Goal: Task Accomplishment & Management: Use online tool/utility

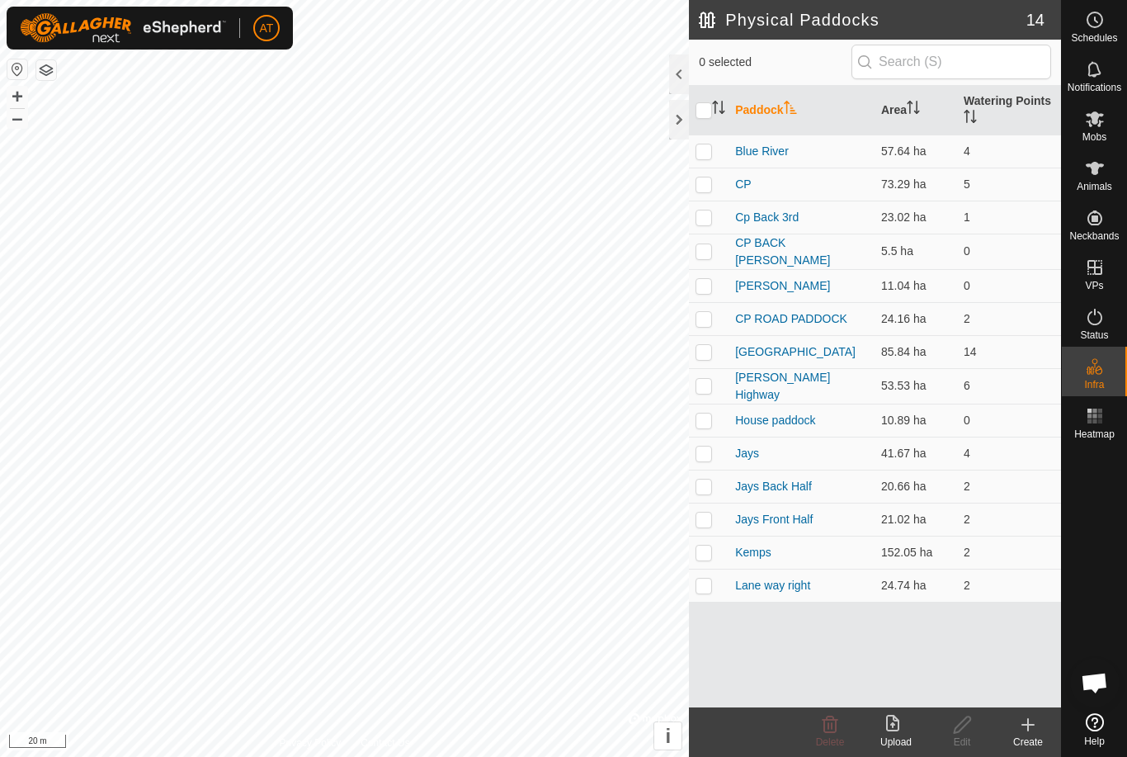
click at [673, 136] on div at bounding box center [679, 120] width 20 height 40
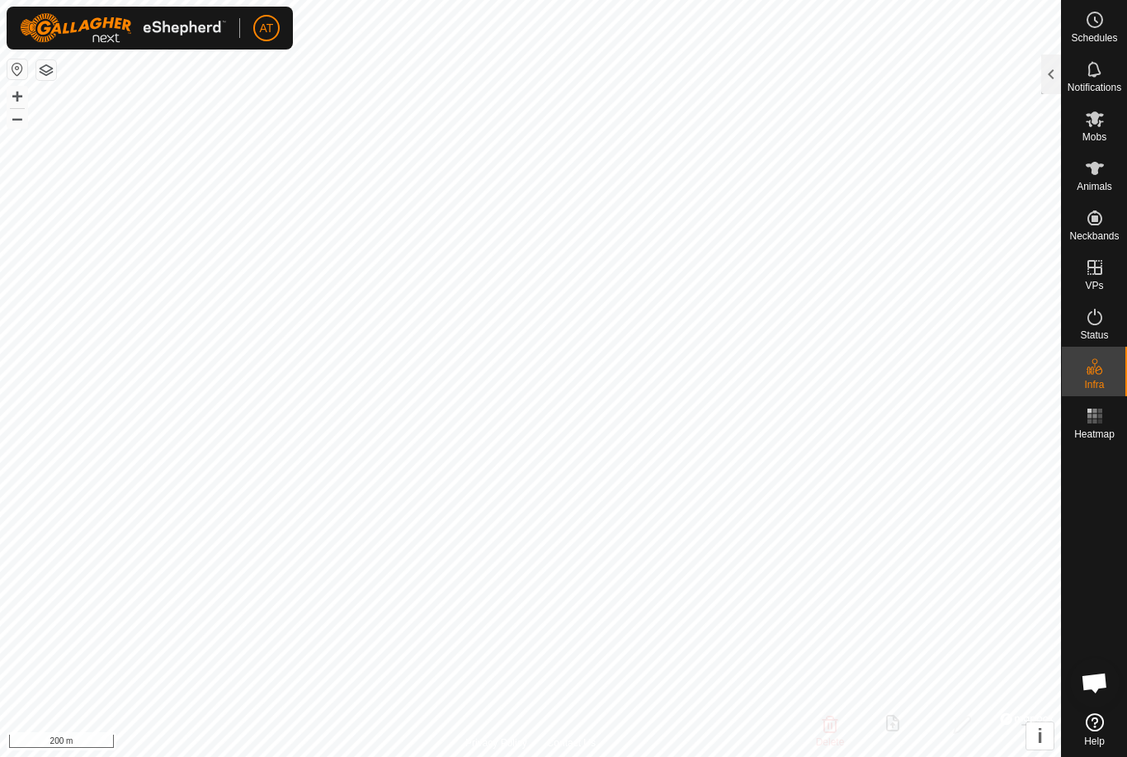
click at [1042, 88] on div at bounding box center [1051, 74] width 20 height 40
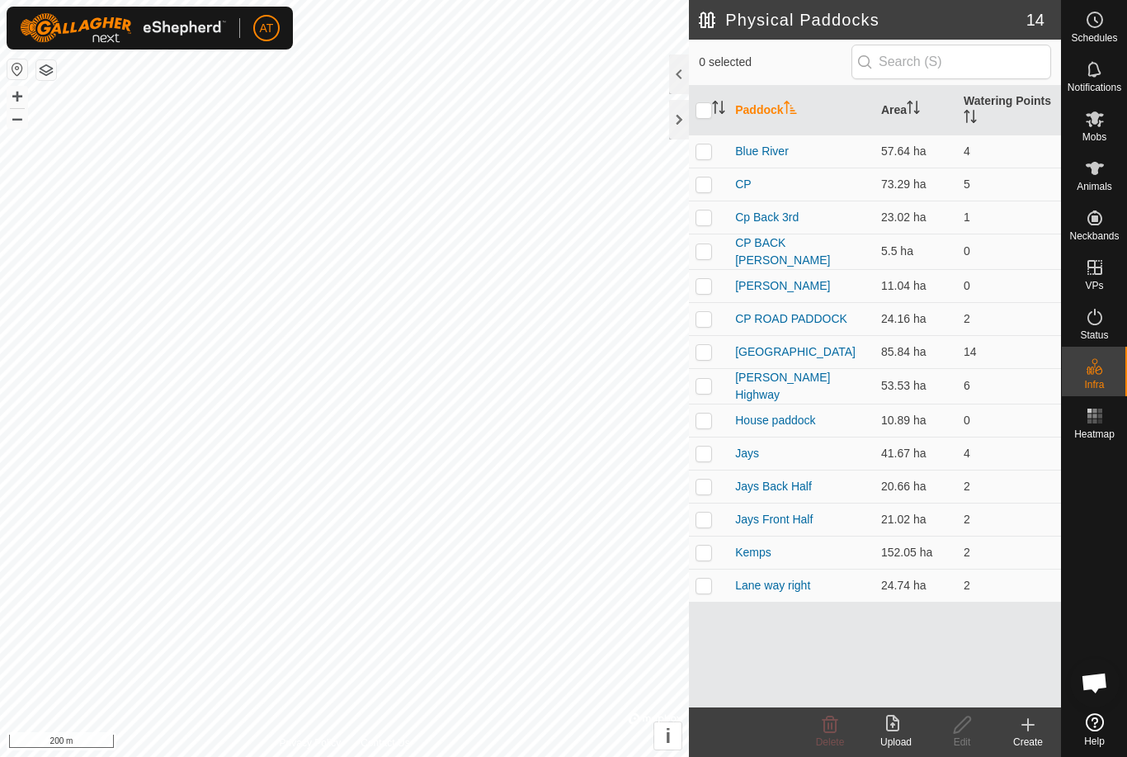
click at [1024, 725] on icon at bounding box center [1028, 725] width 12 height 0
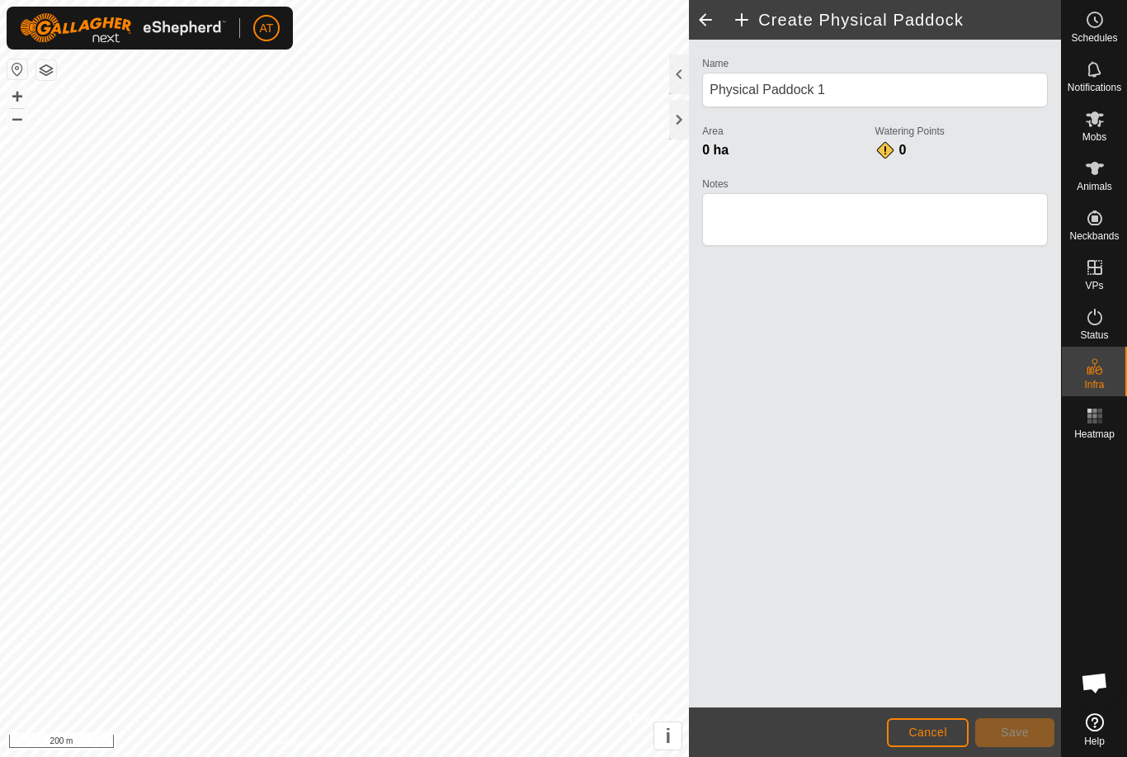
click at [671, 125] on div at bounding box center [679, 120] width 20 height 40
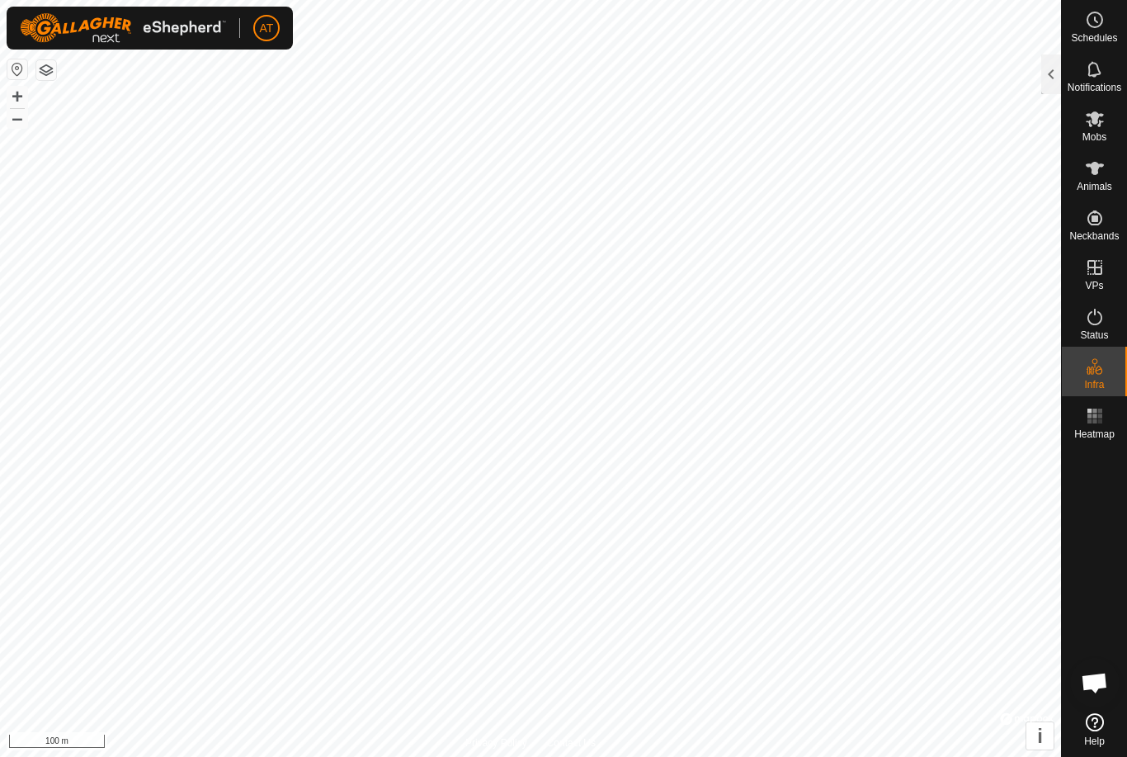
click at [1054, 78] on div at bounding box center [1051, 74] width 20 height 40
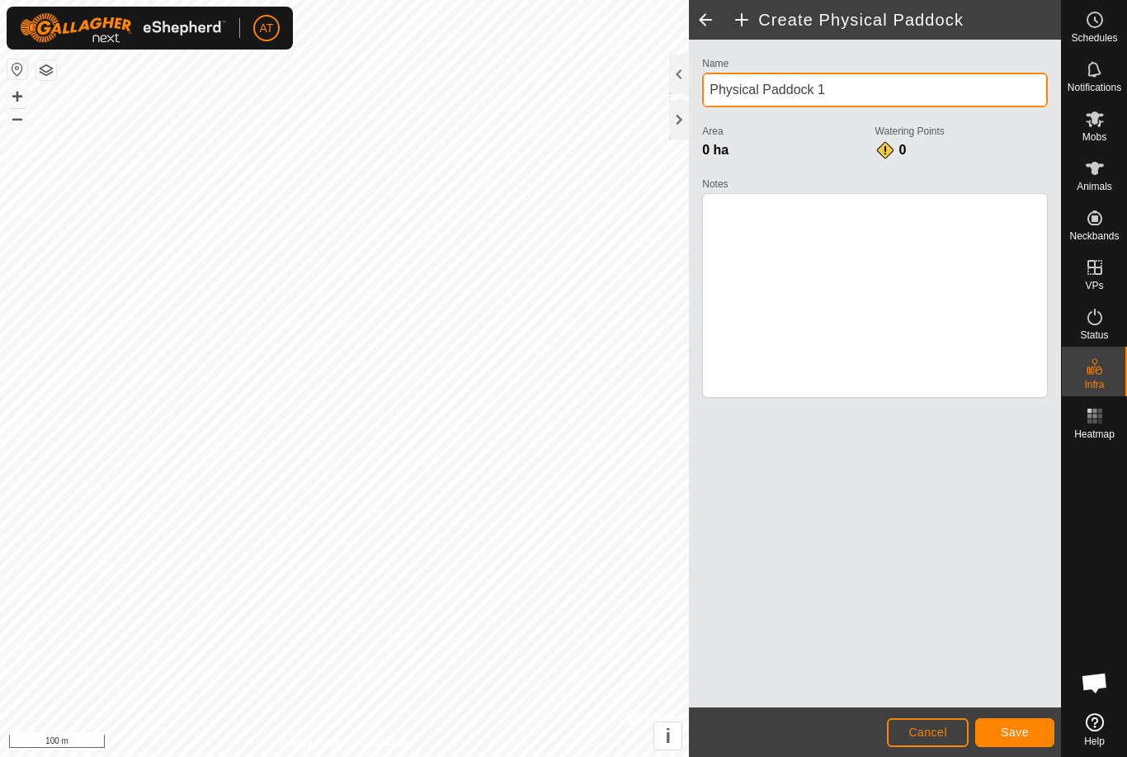
click at [951, 89] on input "Physical Paddock 1" at bounding box center [875, 90] width 346 height 35
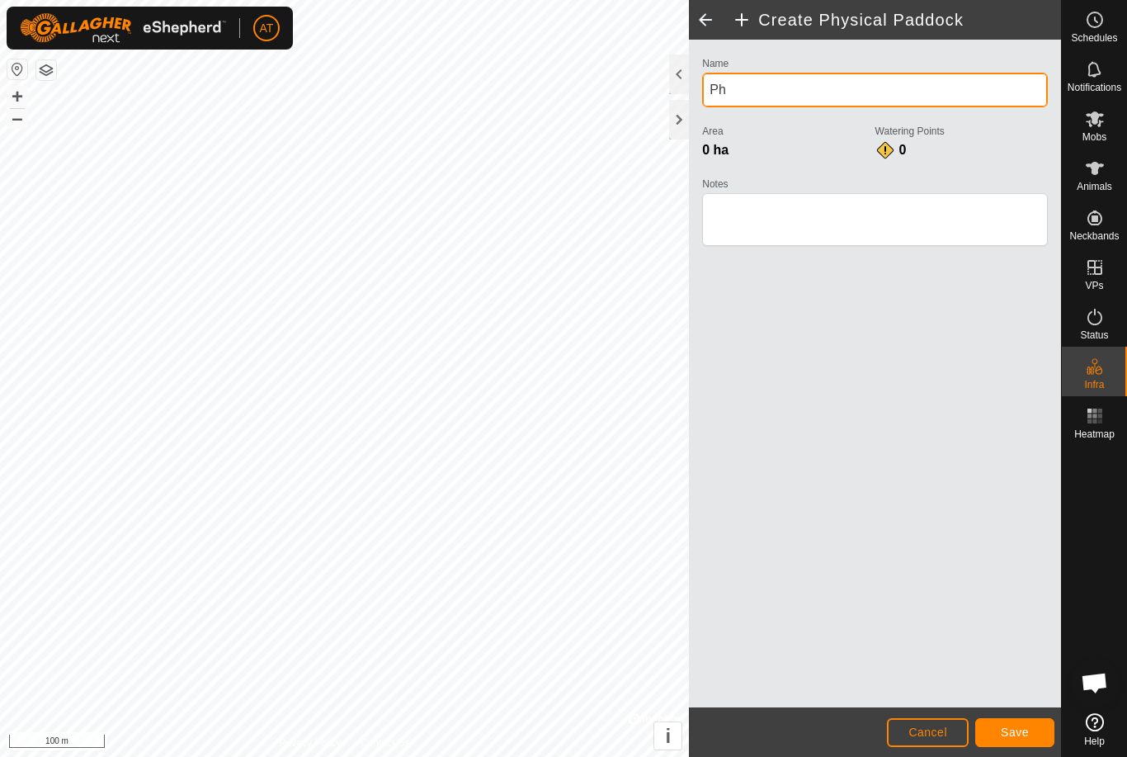
type input "P"
type input "Back paddock 1"
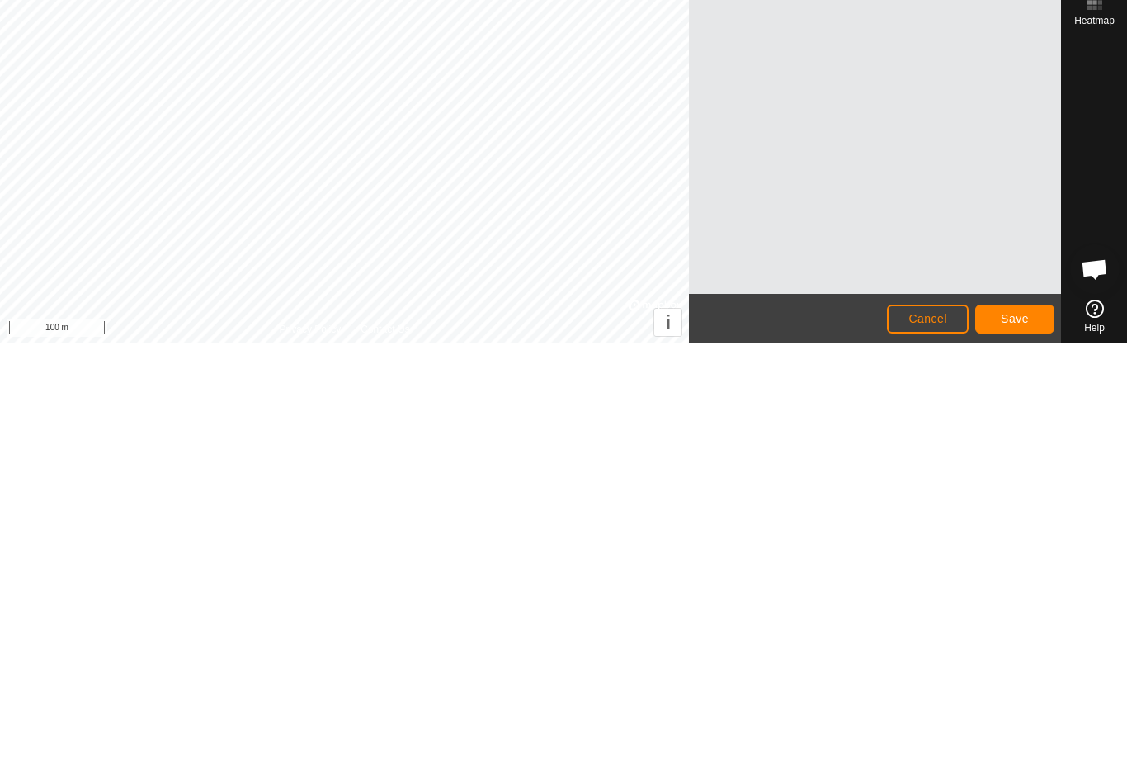
click at [1023, 718] on button "Save" at bounding box center [1014, 732] width 79 height 29
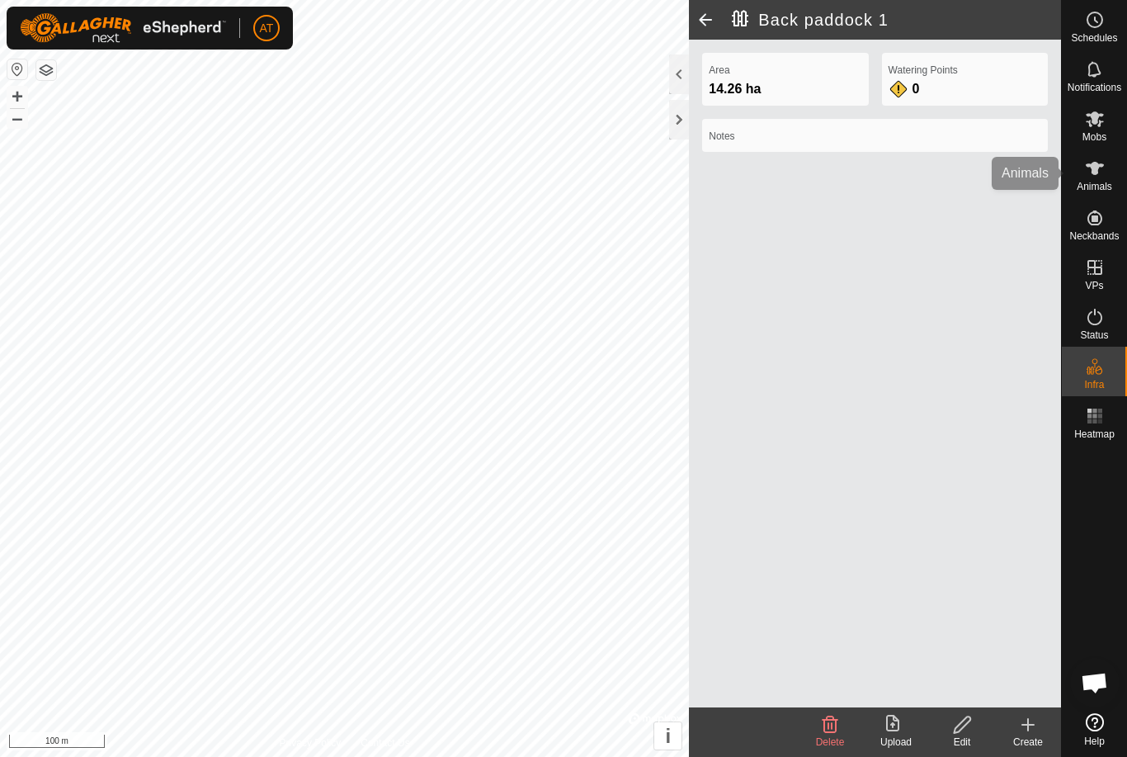
click at [1103, 173] on icon at bounding box center [1095, 168] width 20 height 20
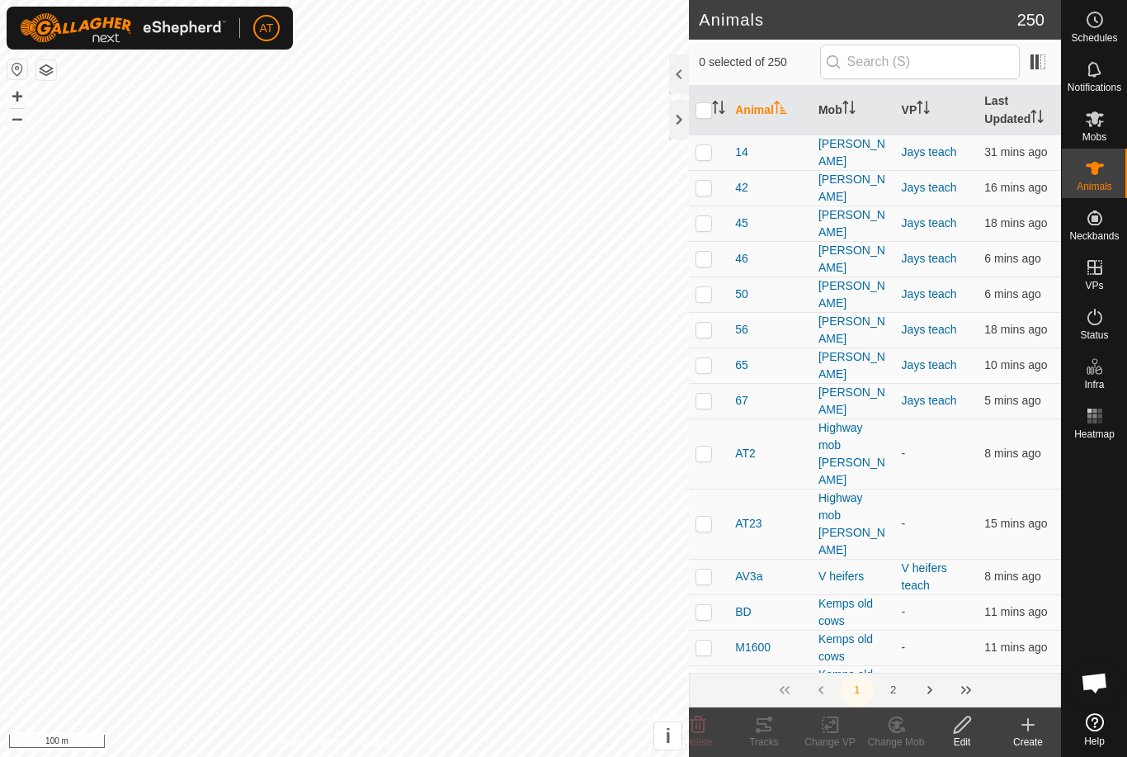
click at [1101, 122] on icon at bounding box center [1095, 119] width 18 height 16
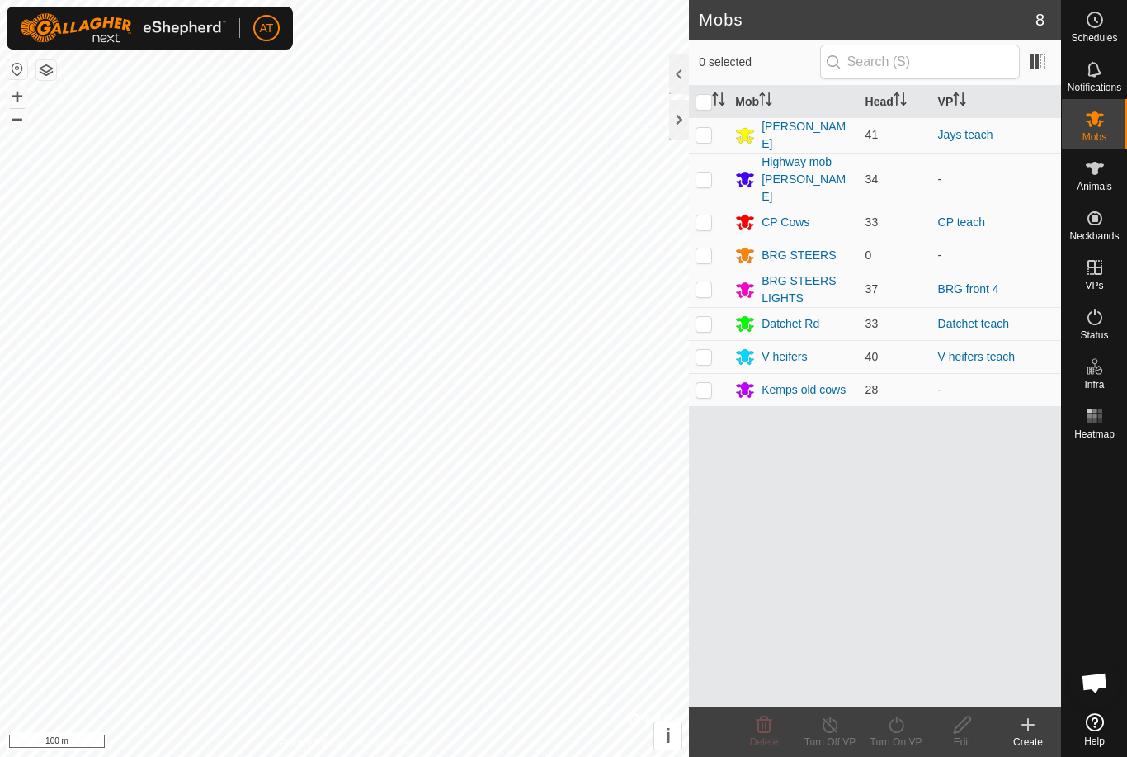
click at [1099, 121] on icon at bounding box center [1095, 119] width 18 height 16
click at [704, 383] on p-checkbox at bounding box center [704, 389] width 17 height 13
checkbox input "true"
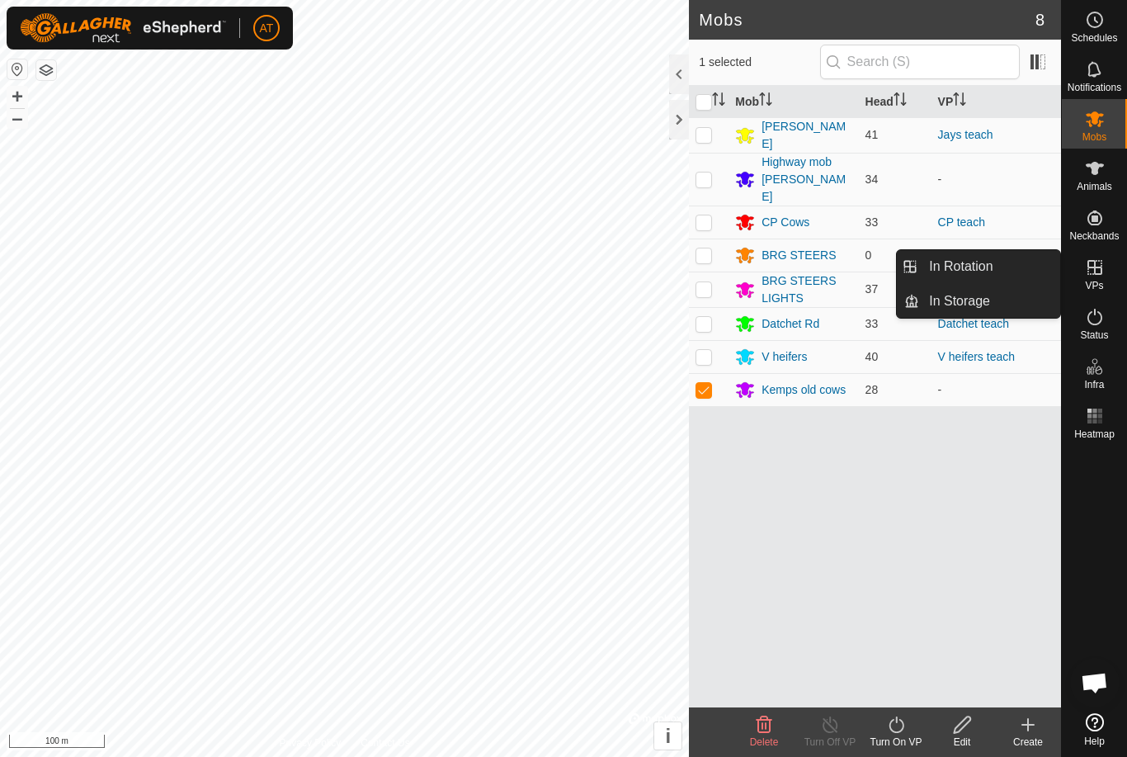
click at [1014, 272] on link "In Rotation" at bounding box center [989, 266] width 141 height 33
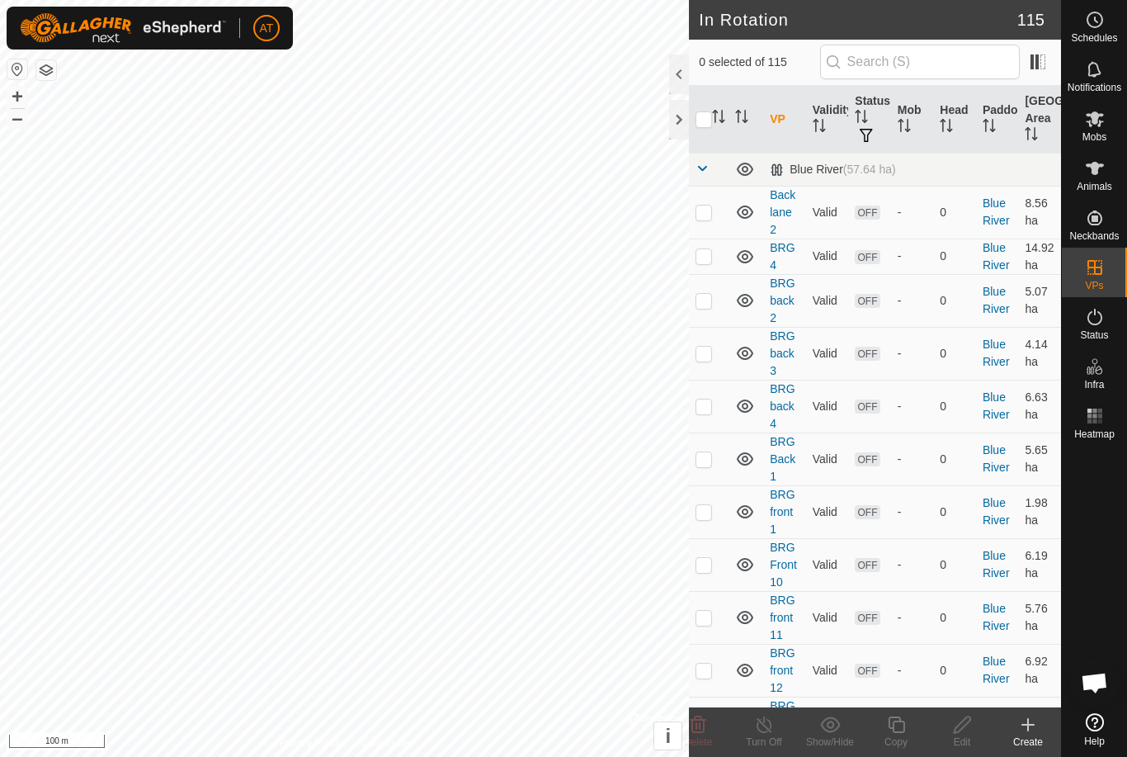
click at [1031, 725] on icon at bounding box center [1028, 725] width 12 height 0
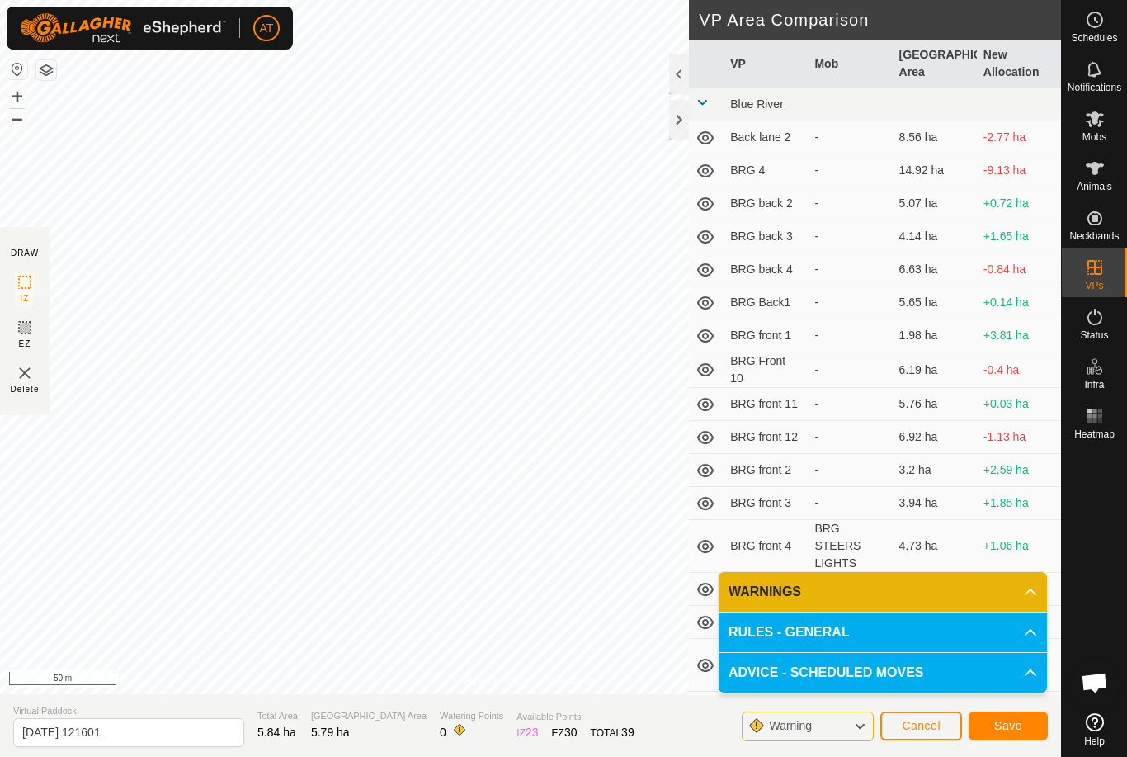
click at [1022, 591] on p-accordion-header "WARNINGS" at bounding box center [883, 592] width 328 height 40
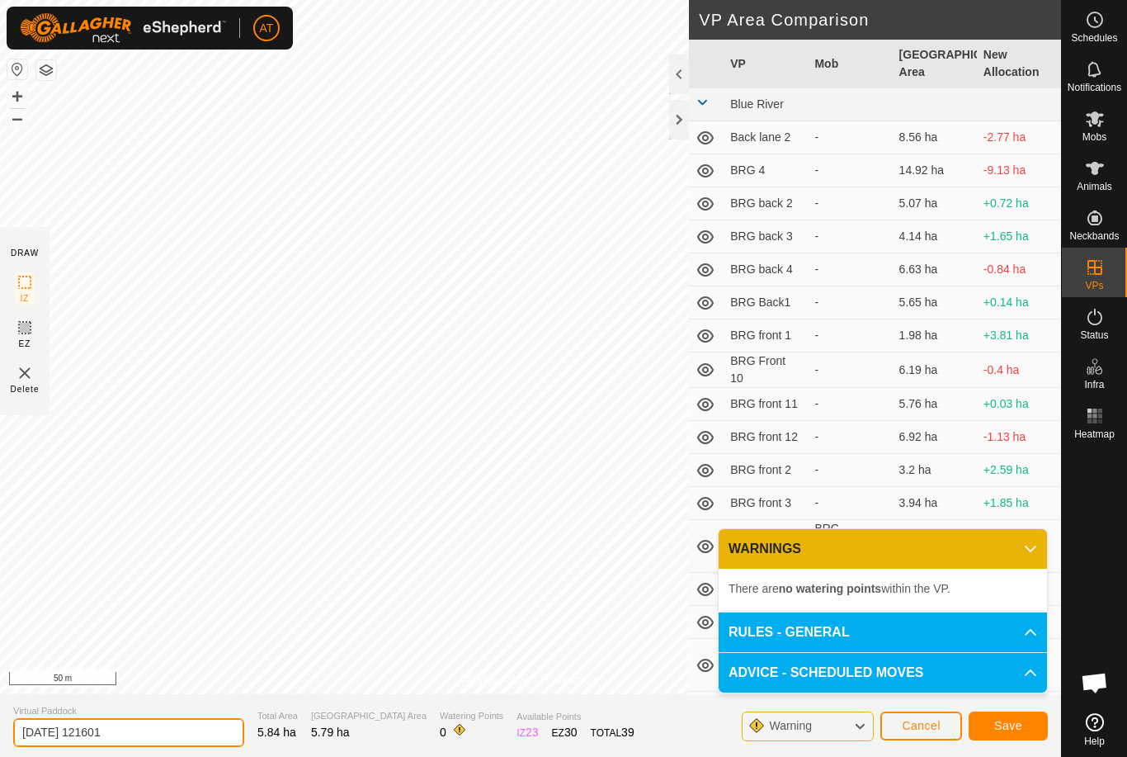
click at [144, 733] on input "[DATE] 121601" at bounding box center [128, 732] width 231 height 29
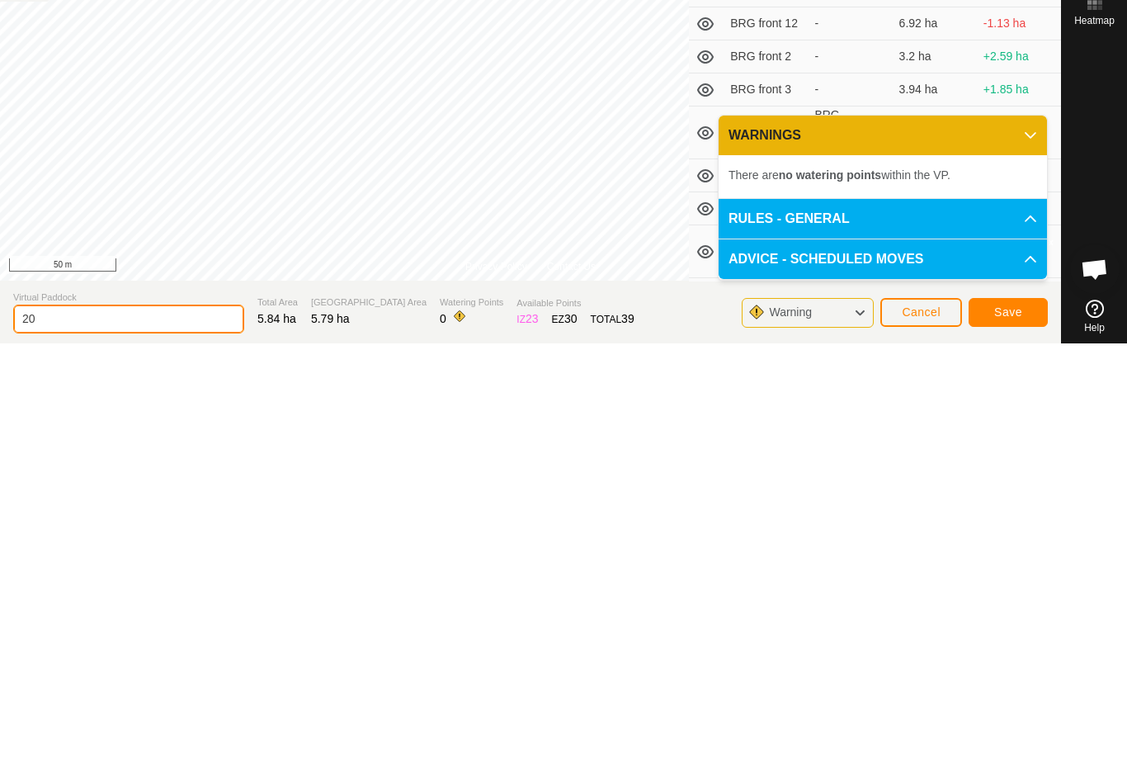
type input "2"
type input "Old cows teach"
click at [1023, 711] on button "Save" at bounding box center [1008, 725] width 79 height 29
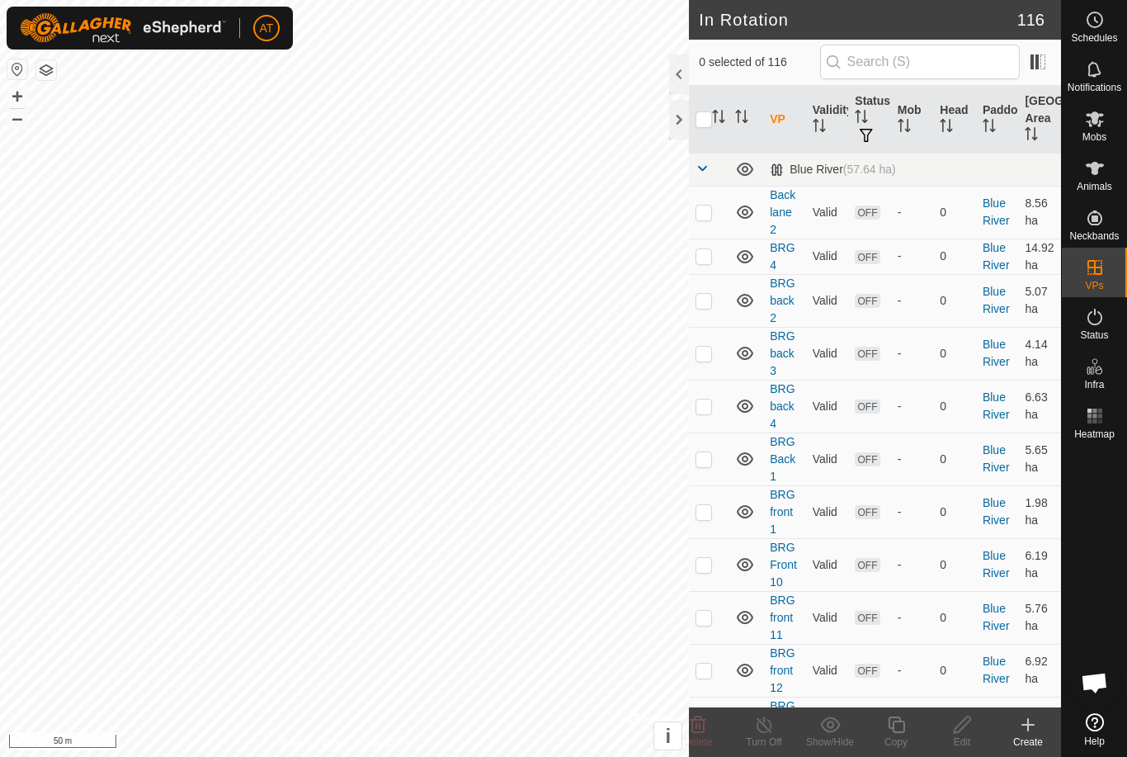
click at [1022, 746] on div "Create" at bounding box center [1028, 741] width 66 height 15
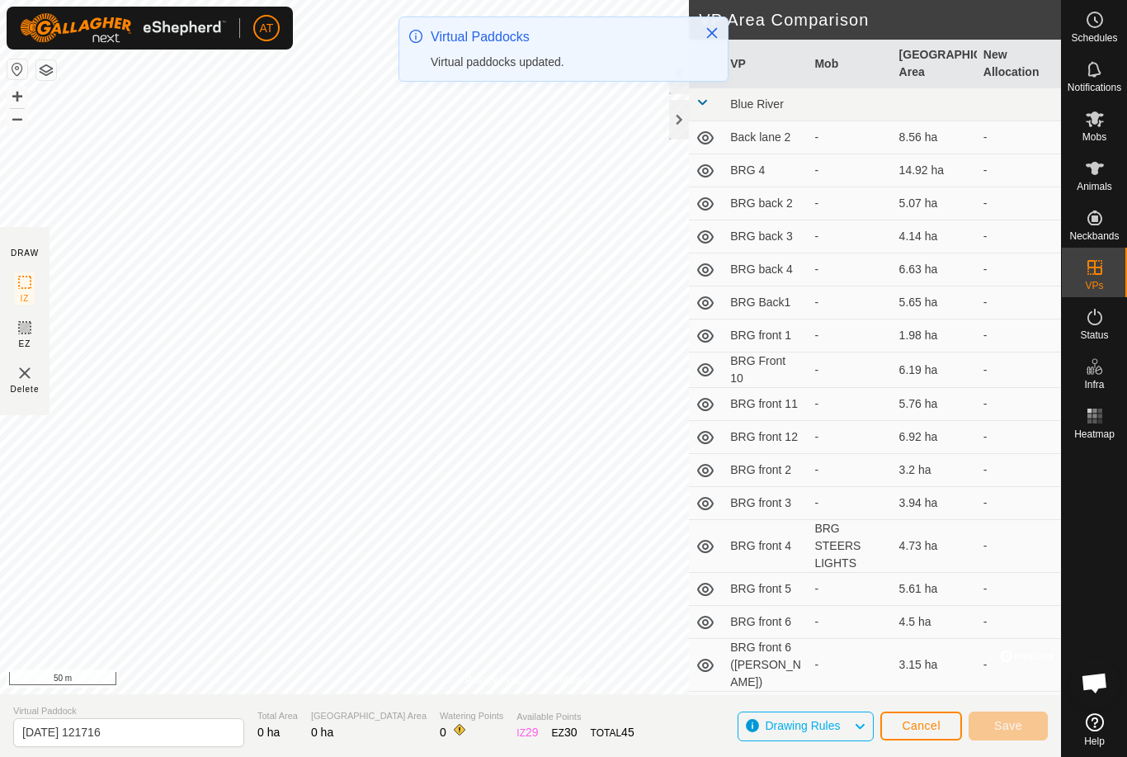
click at [913, 715] on button "Cancel" at bounding box center [922, 725] width 82 height 29
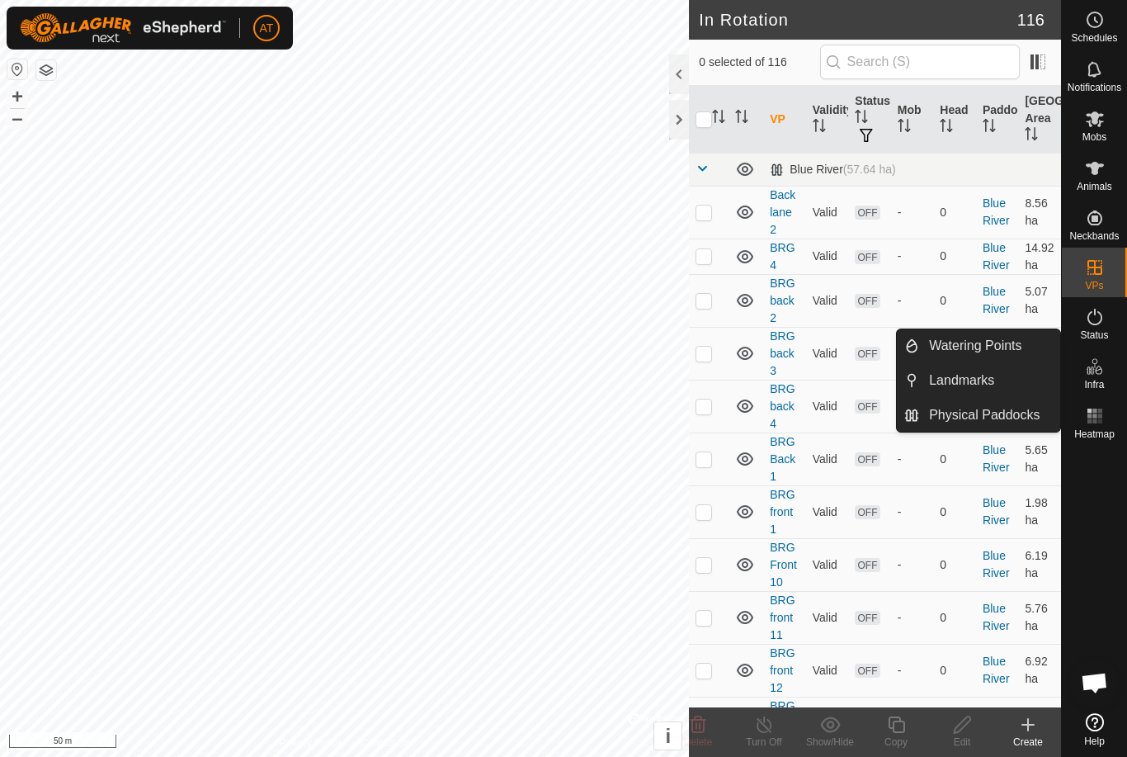
click at [995, 351] on span "Watering Points" at bounding box center [975, 346] width 92 height 20
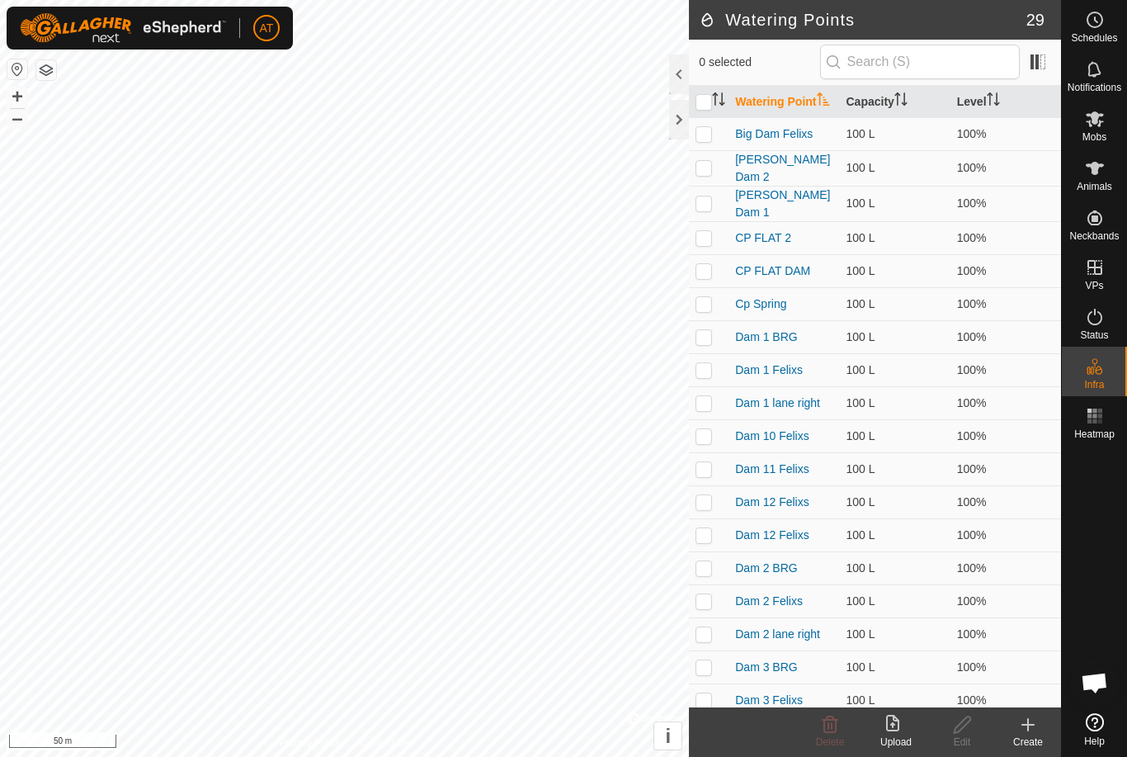
click at [1031, 731] on icon at bounding box center [1028, 725] width 20 height 20
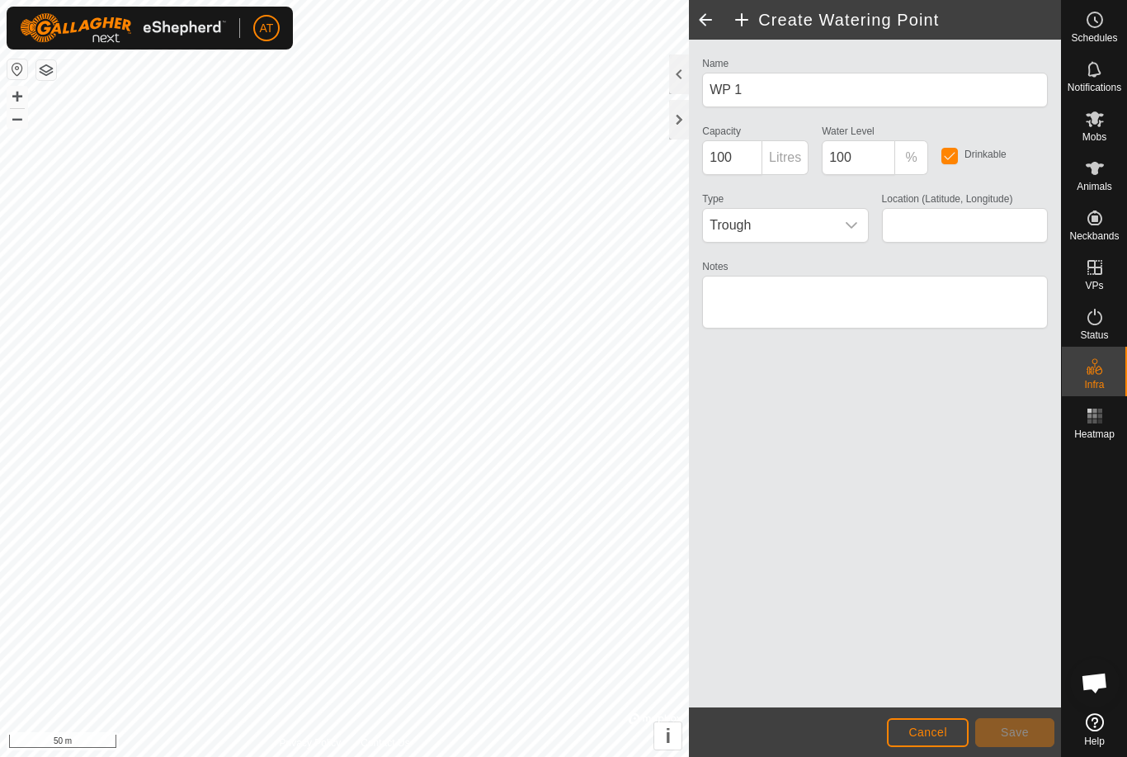
type input "-34.650019, 115.982393"
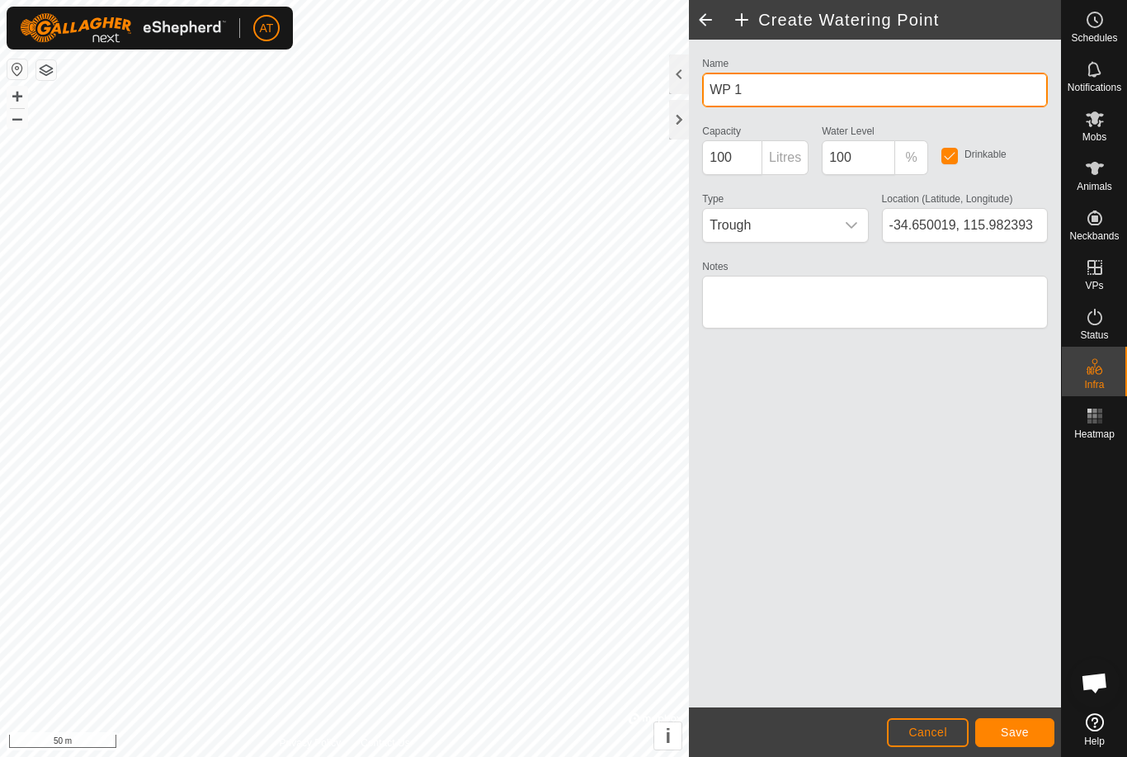
click at [976, 90] on input "WP 1" at bounding box center [875, 90] width 346 height 35
type input "W"
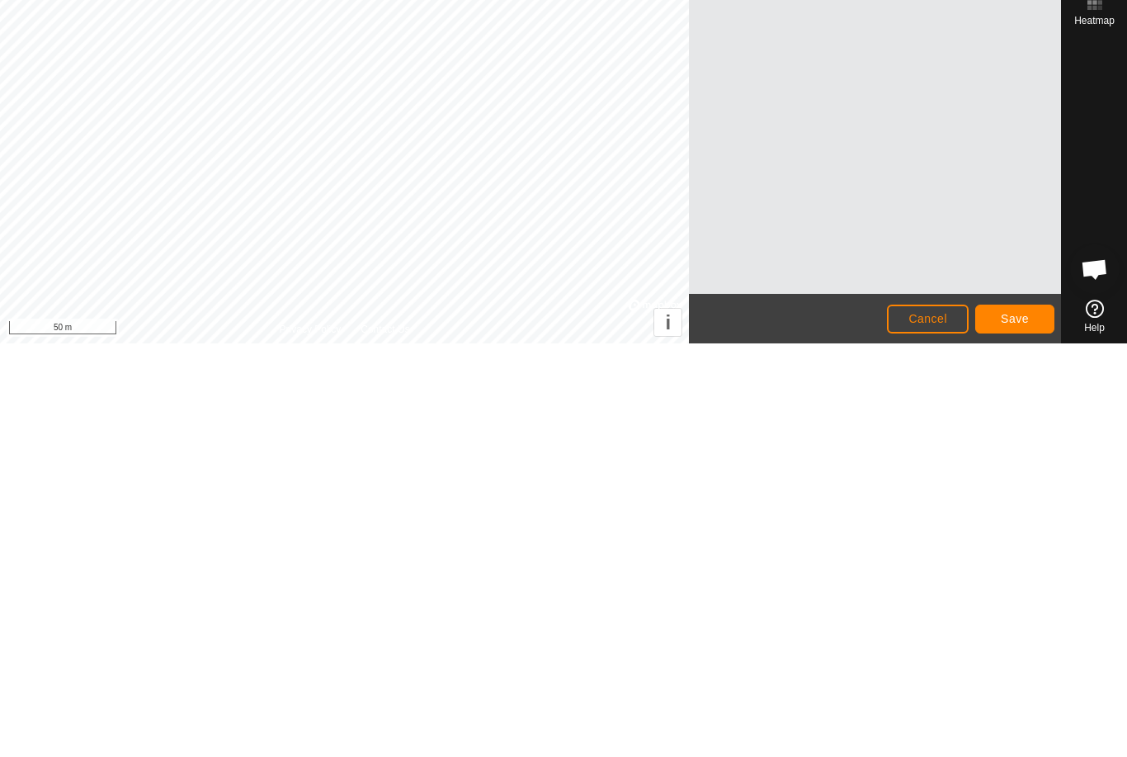
type input "Back paddock dam 1"
click at [1023, 725] on span "Save" at bounding box center [1015, 731] width 28 height 13
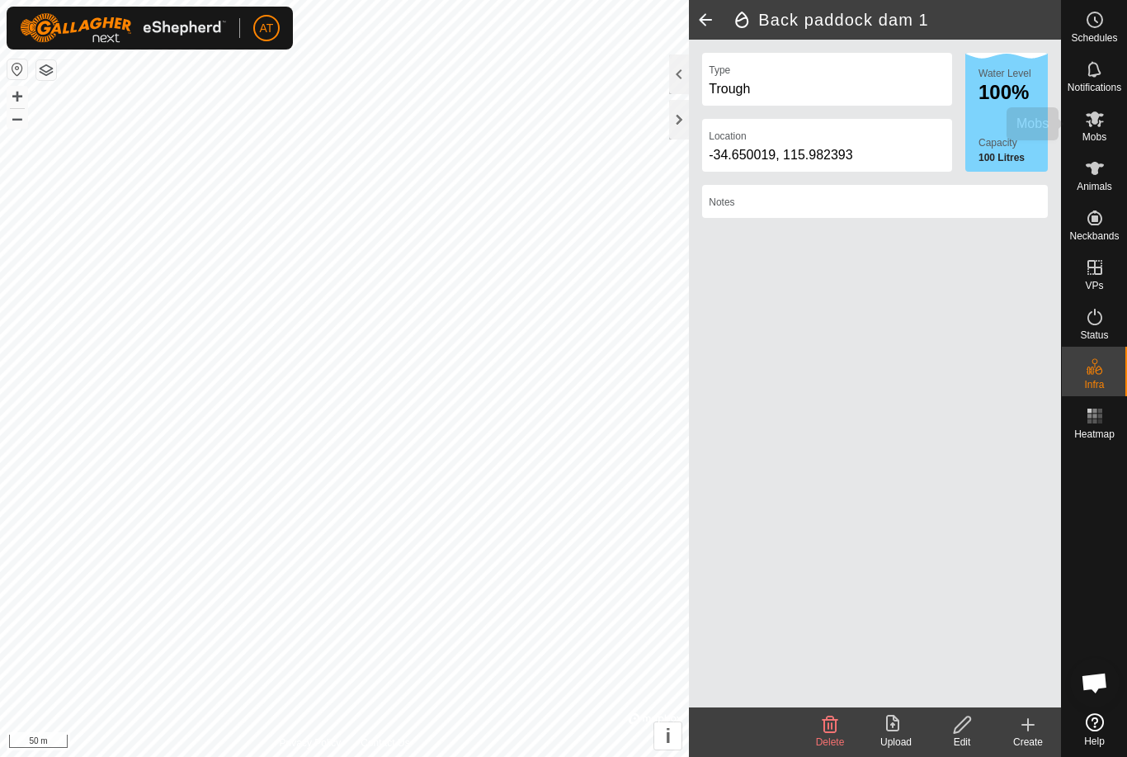
click at [1093, 124] on icon at bounding box center [1095, 119] width 20 height 20
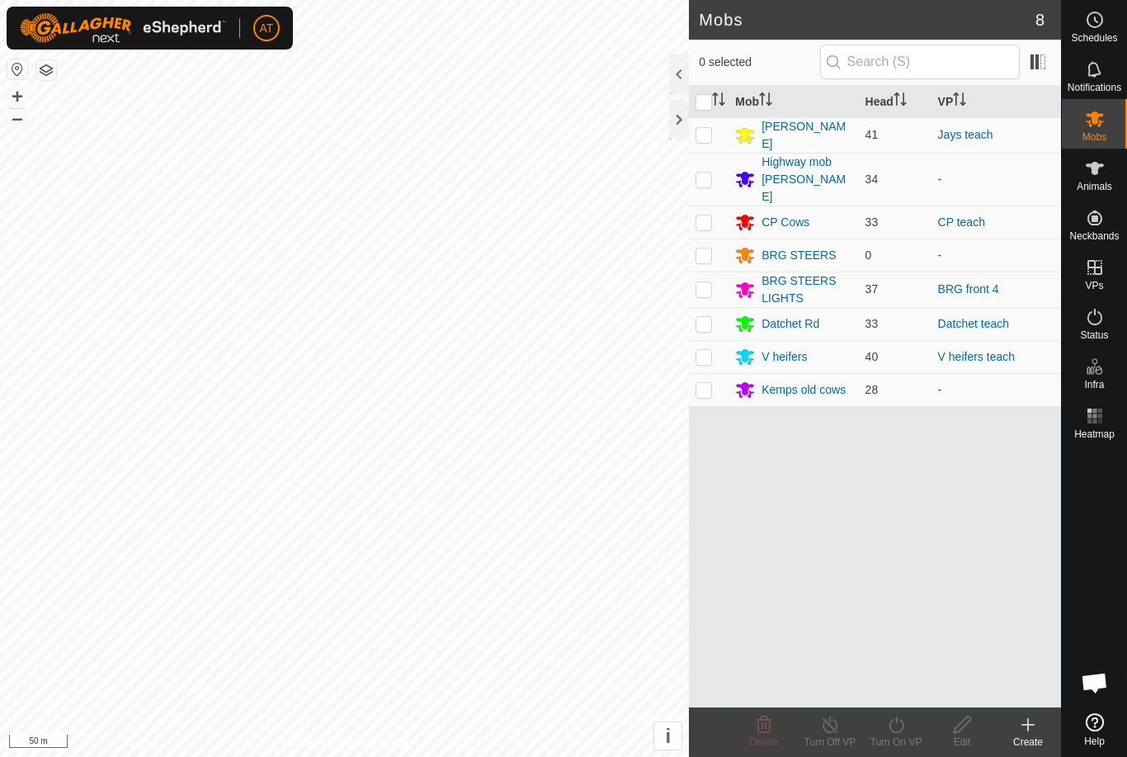
click at [712, 383] on p-checkbox at bounding box center [704, 389] width 17 height 13
checkbox input "true"
click at [898, 732] on icon at bounding box center [896, 724] width 15 height 17
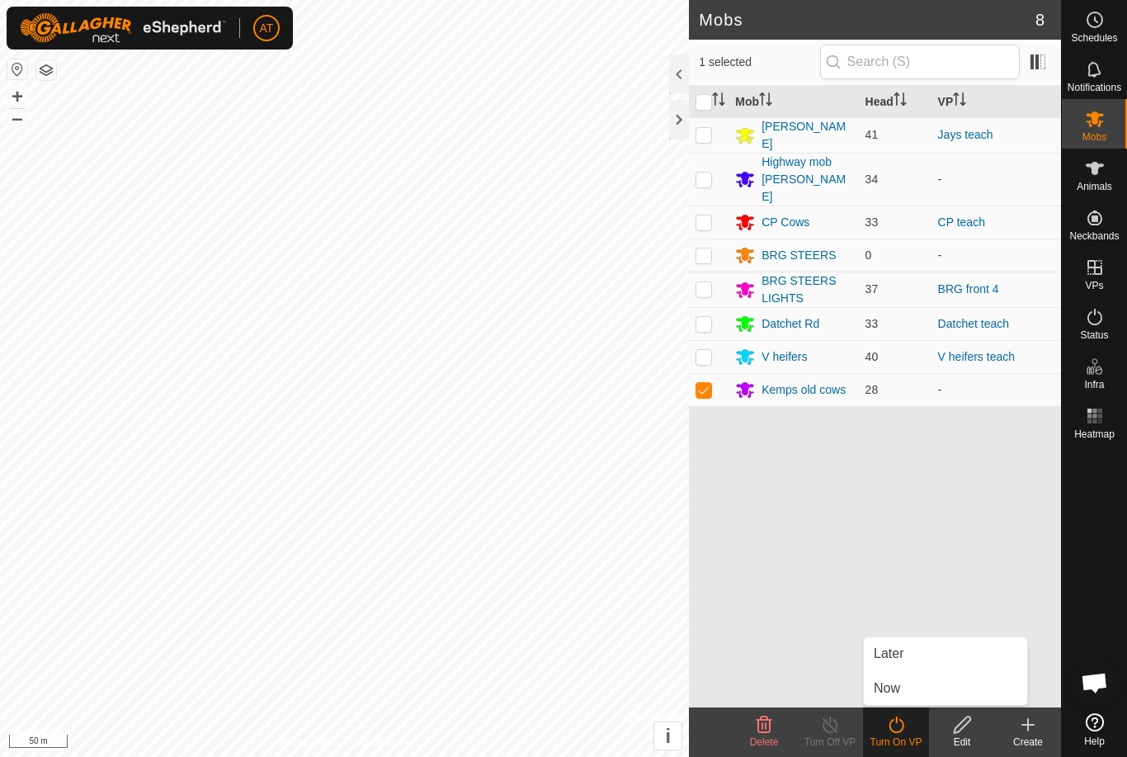
click at [909, 686] on link "Now" at bounding box center [945, 688] width 163 height 33
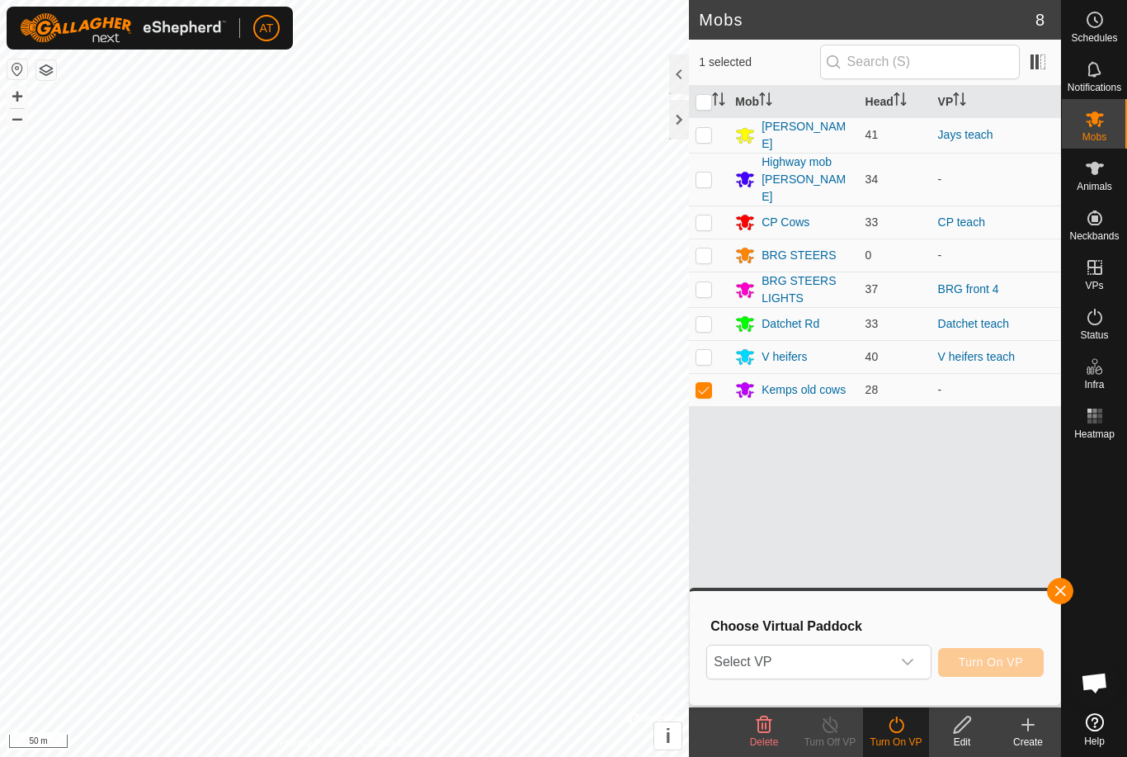
click at [848, 676] on span "Select VP" at bounding box center [798, 661] width 183 height 33
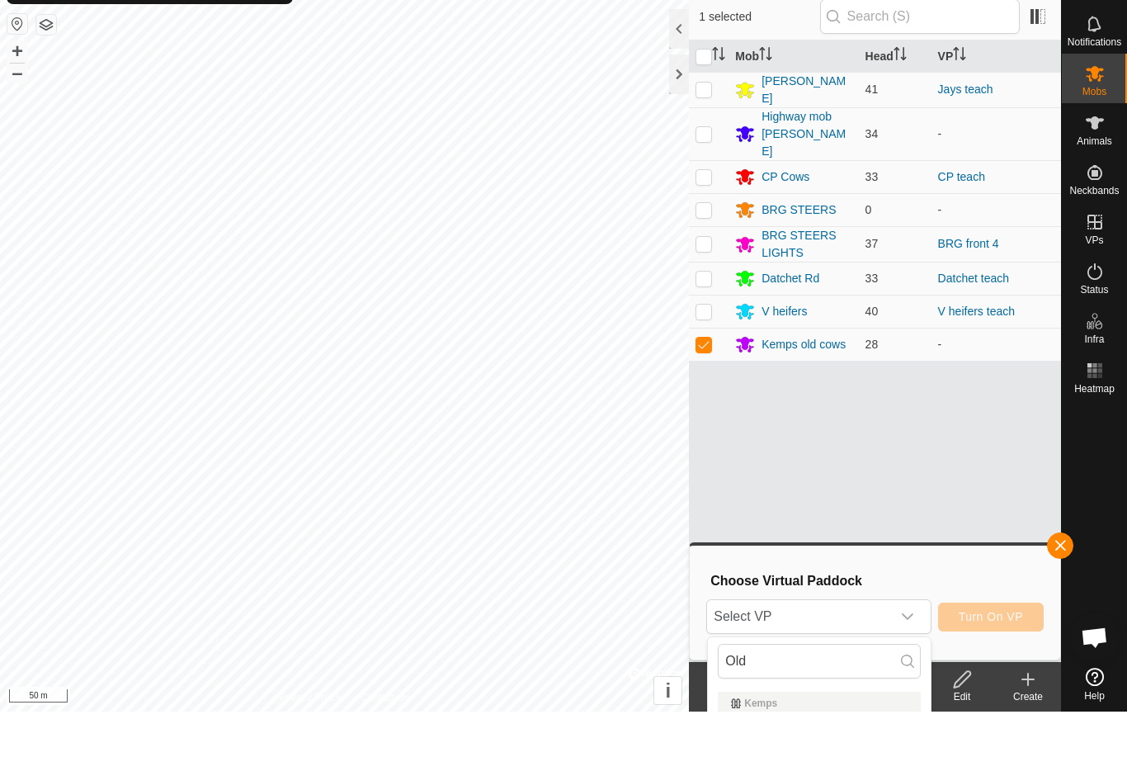
scroll to position [45, 0]
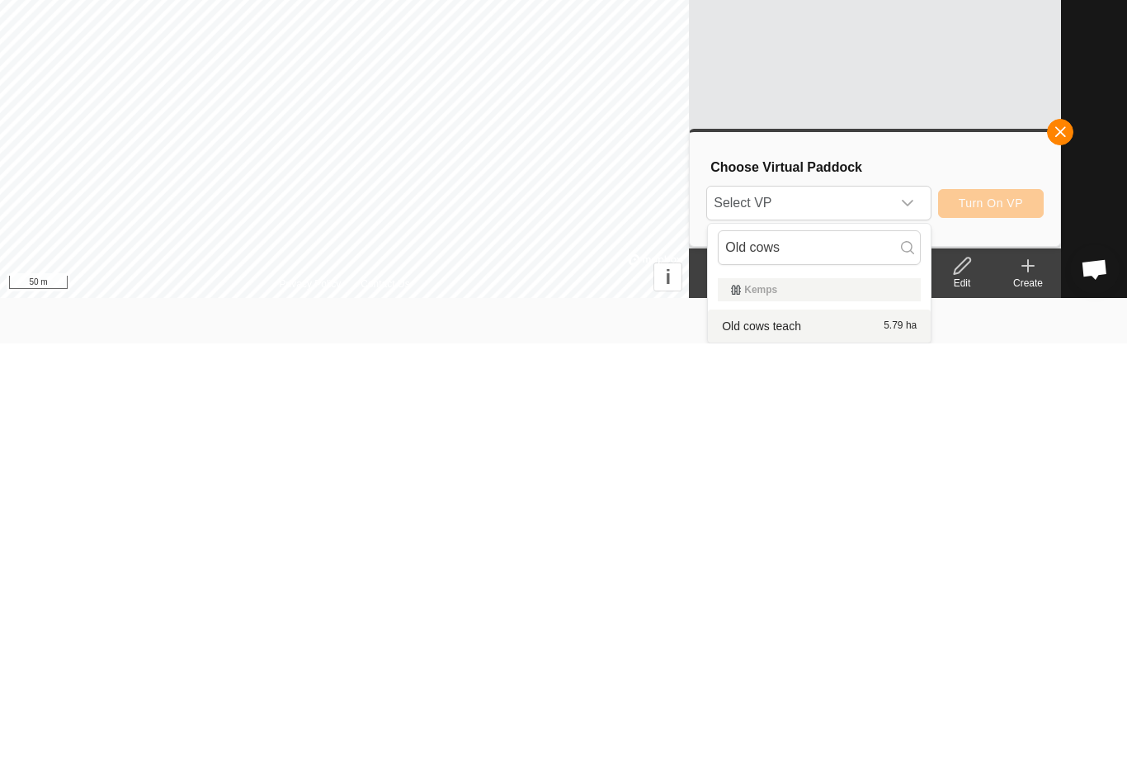
type input "Old cows"
click at [855, 730] on div "Old cows teach 5.79 ha" at bounding box center [819, 740] width 203 height 20
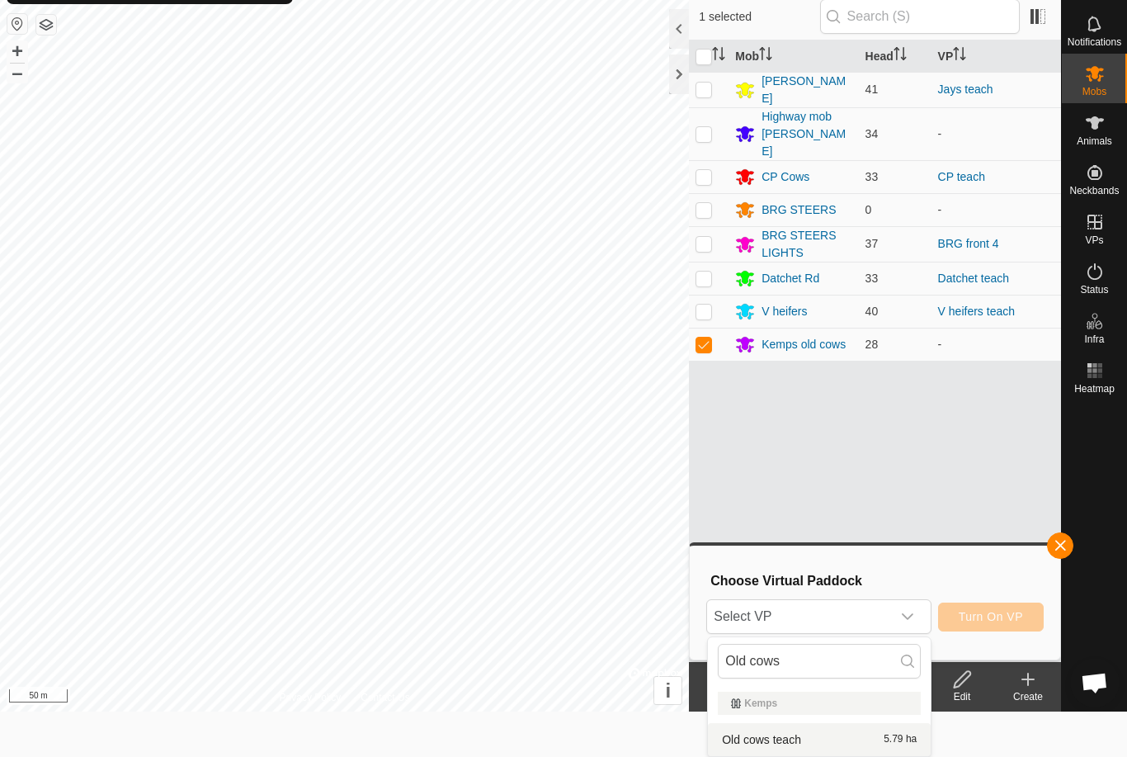
scroll to position [0, 0]
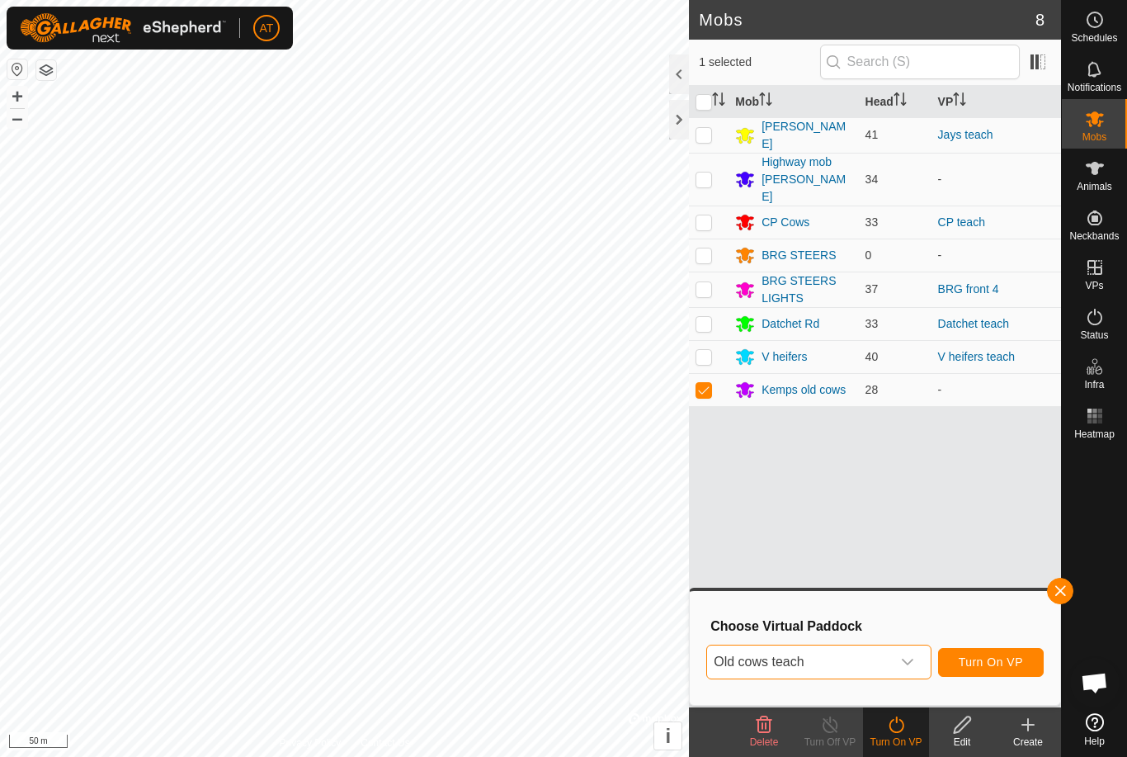
click at [1008, 660] on span "Turn On VP" at bounding box center [991, 661] width 64 height 13
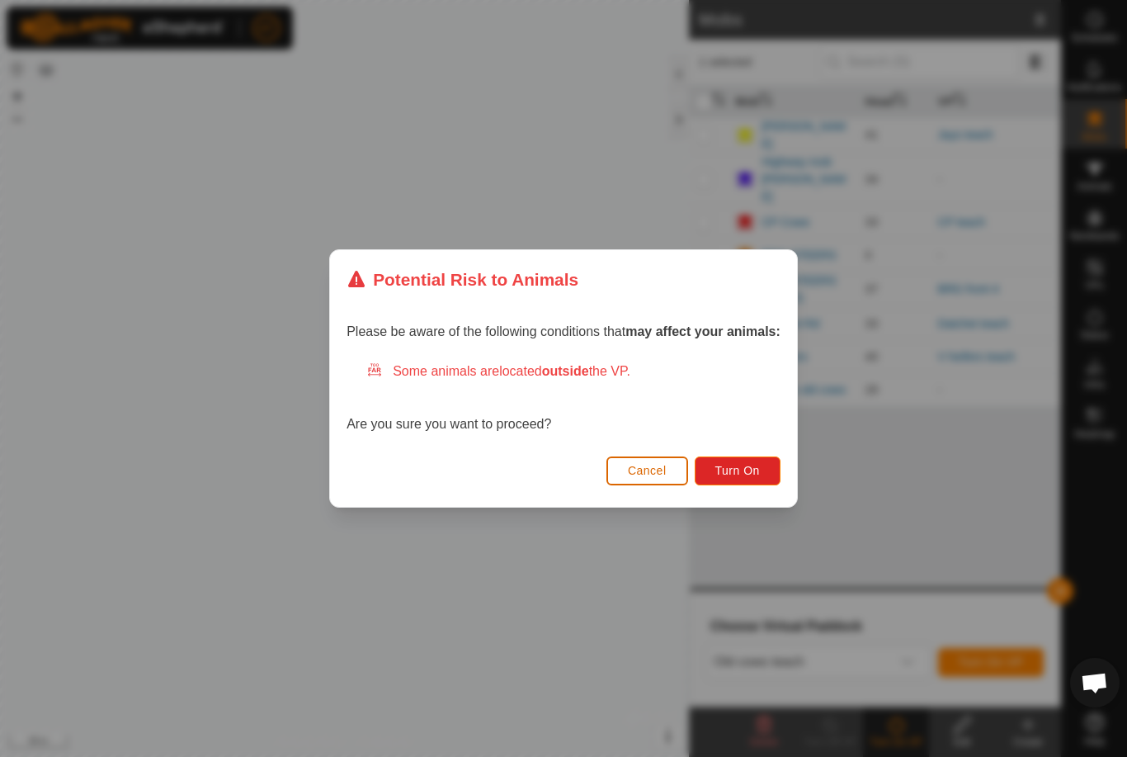
click at [754, 478] on button "Turn On" at bounding box center [738, 470] width 86 height 29
